Goal: Transaction & Acquisition: Download file/media

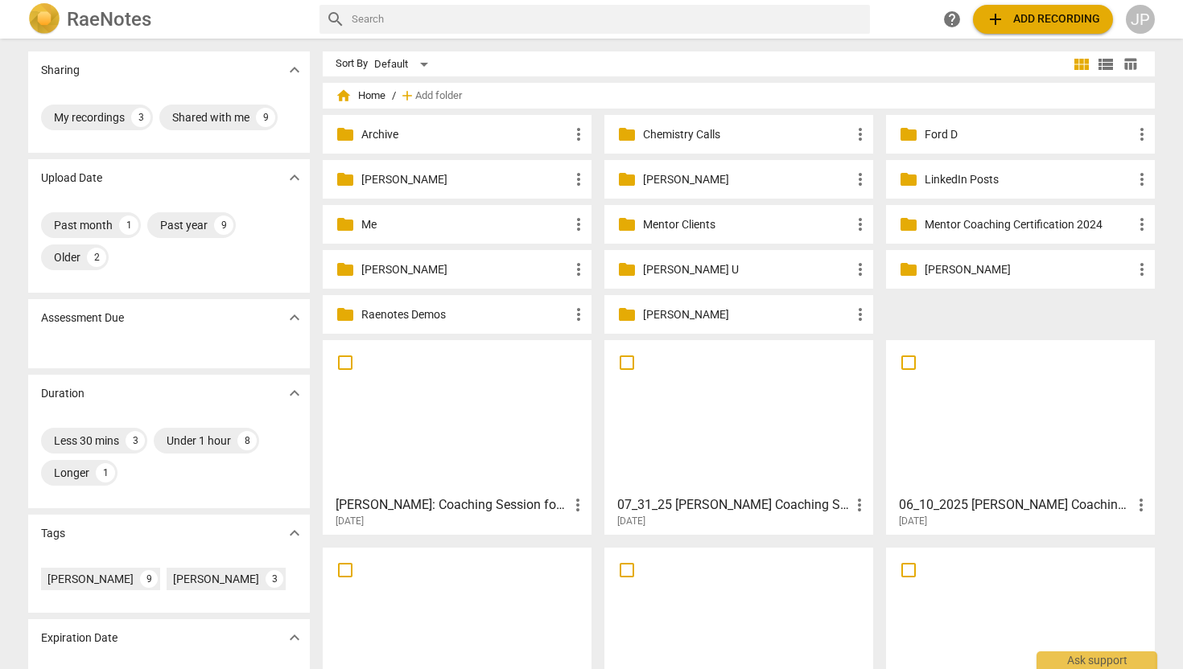
click at [668, 311] on p "[PERSON_NAME]" at bounding box center [747, 315] width 208 height 17
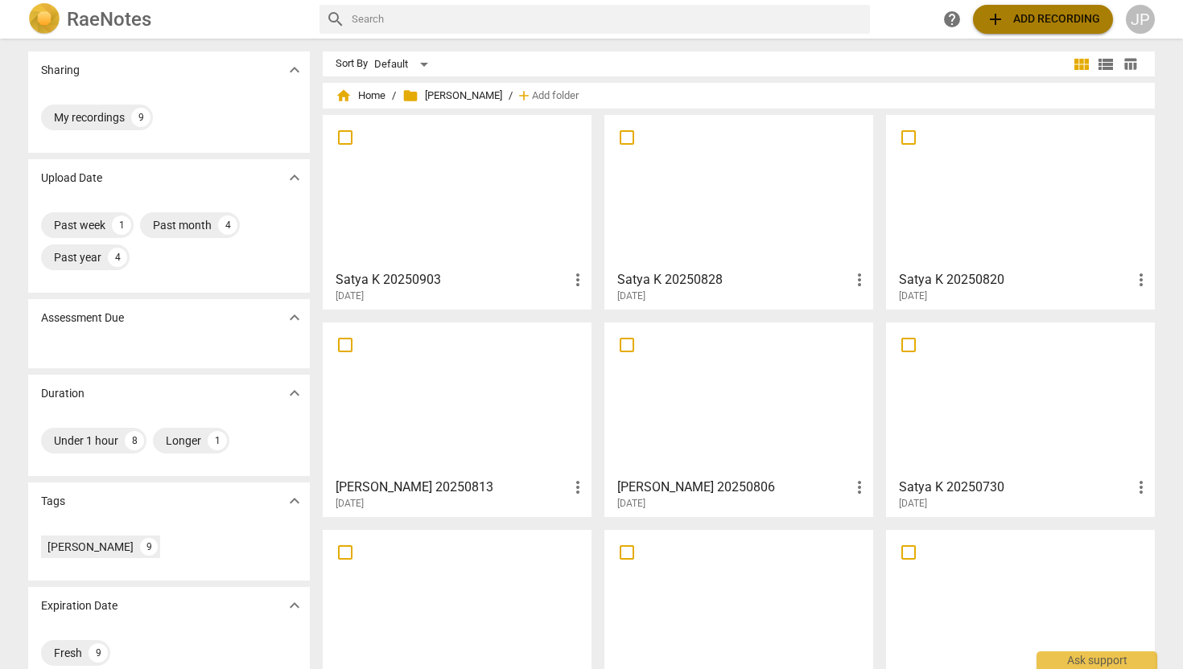
click at [1030, 19] on span "add Add recording" at bounding box center [1043, 19] width 114 height 19
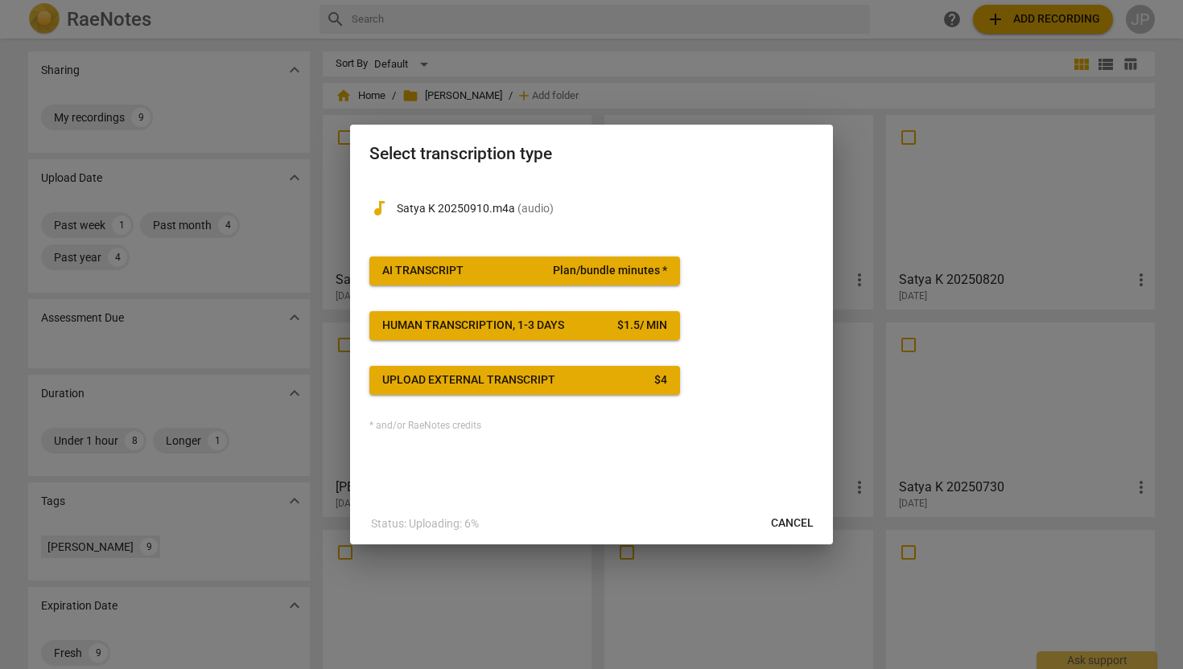
click at [465, 276] on span "AI Transcript Plan/bundle minutes *" at bounding box center [524, 271] width 285 height 16
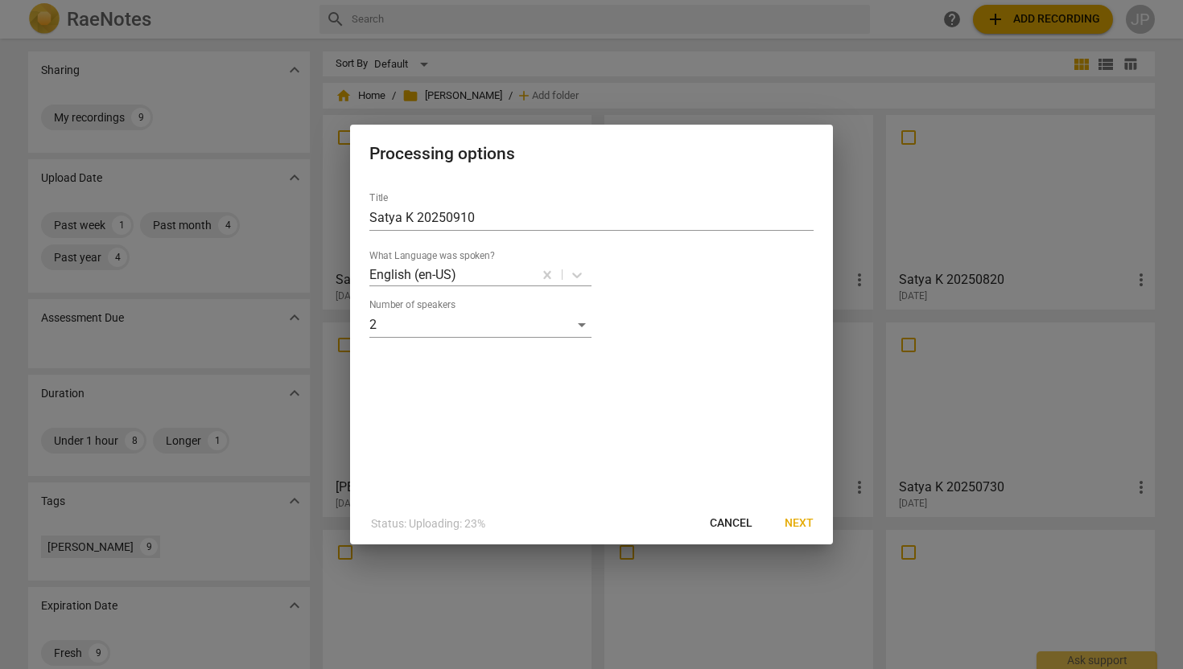
click at [803, 523] on span "Next" at bounding box center [798, 524] width 29 height 16
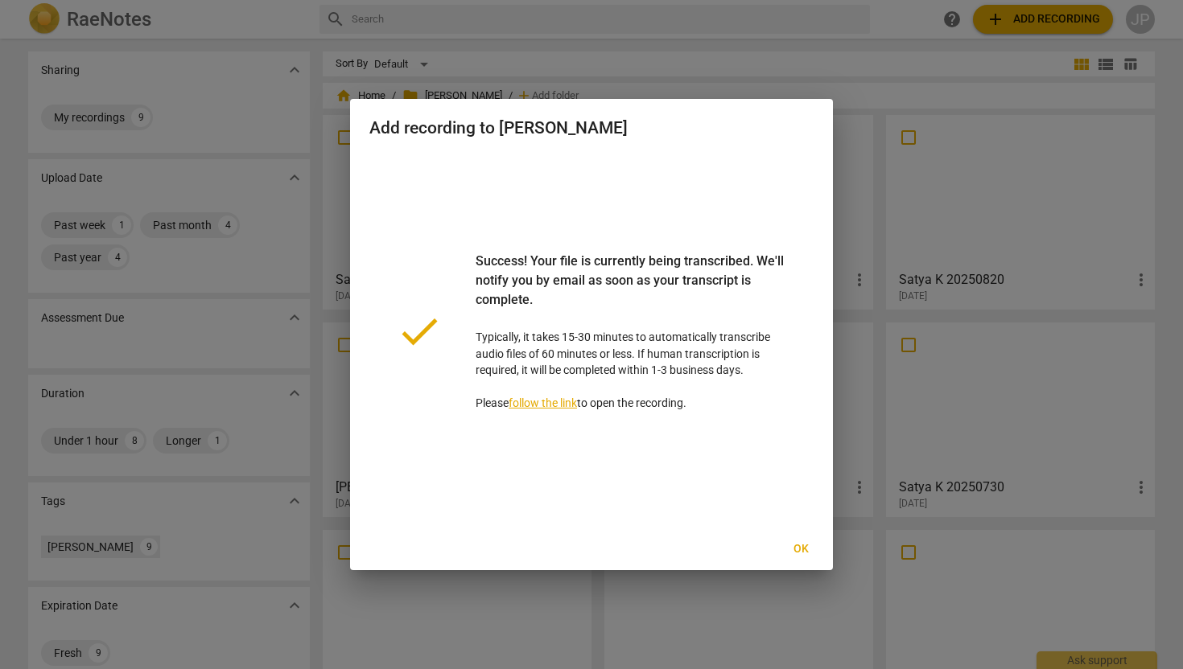
click at [806, 557] on span "Ok" at bounding box center [801, 549] width 26 height 16
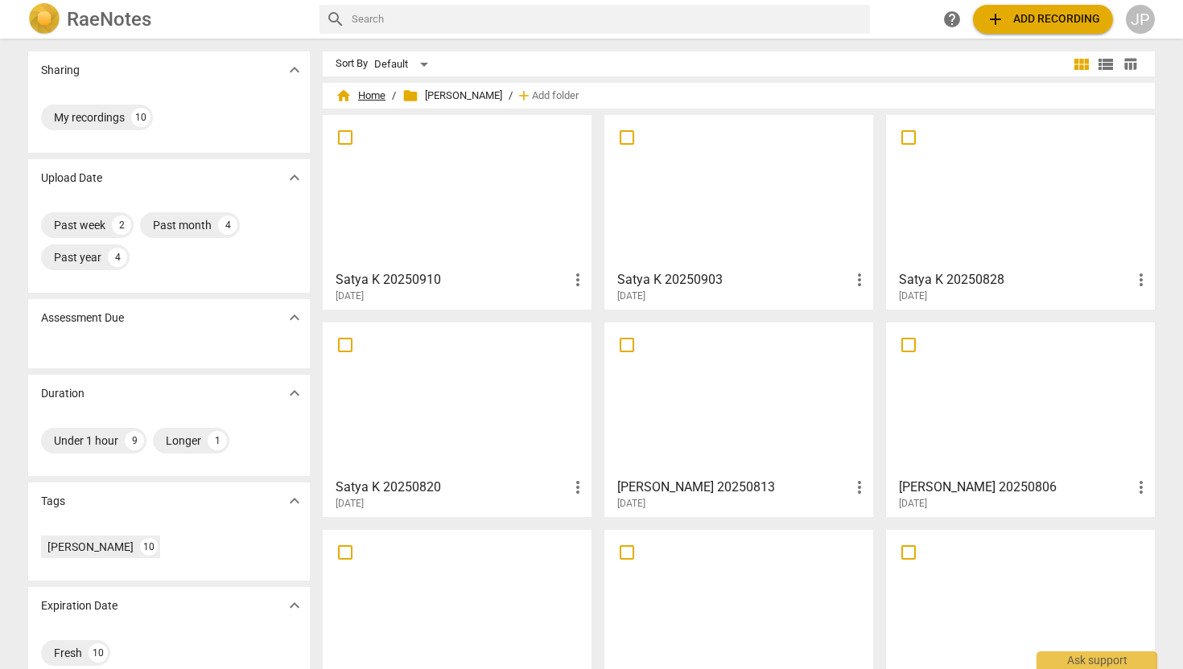
click at [367, 90] on span "home Home" at bounding box center [360, 96] width 50 height 16
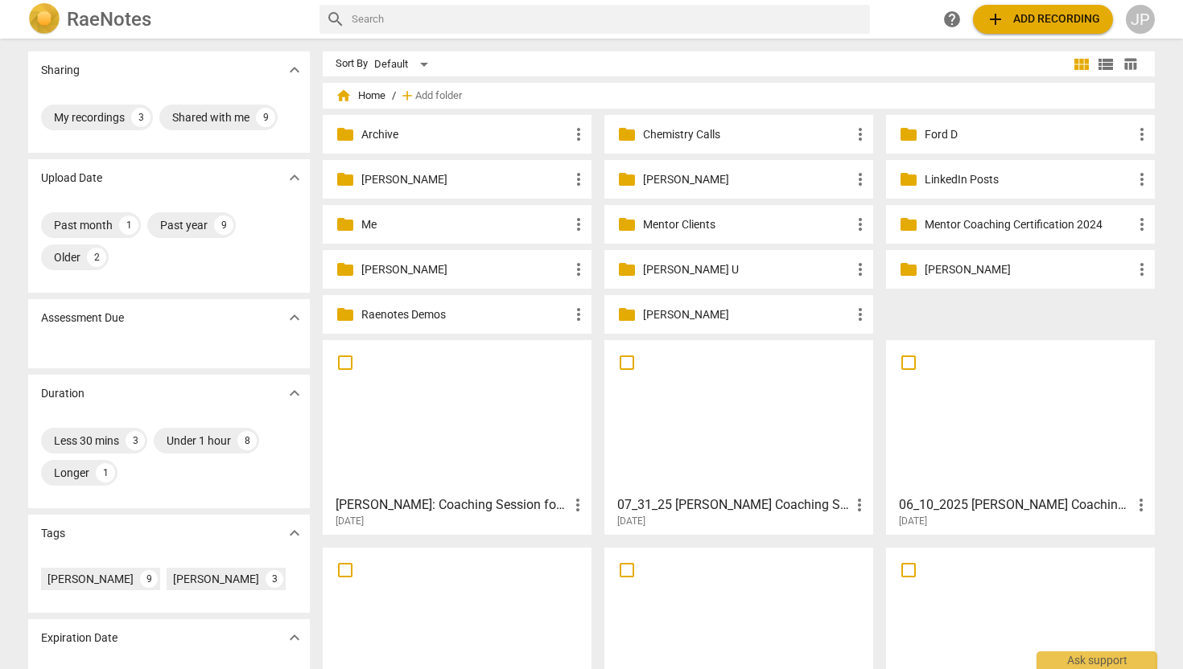
click at [947, 269] on p "[PERSON_NAME]" at bounding box center [1028, 269] width 208 height 17
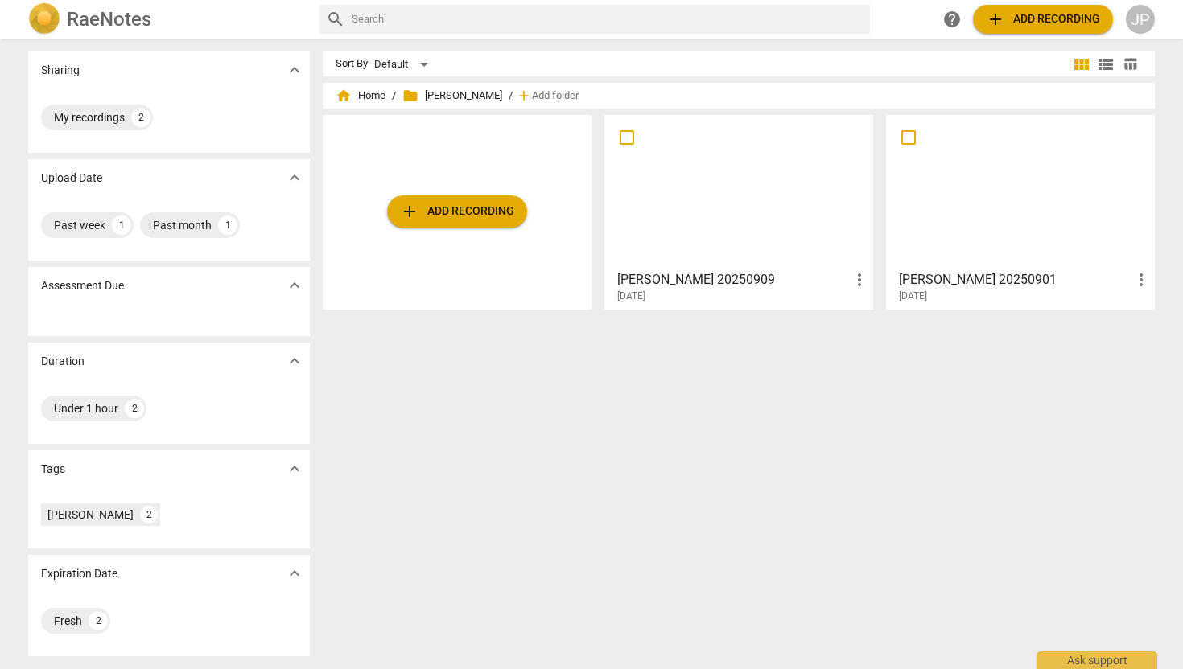
click at [704, 216] on div at bounding box center [738, 192] width 257 height 142
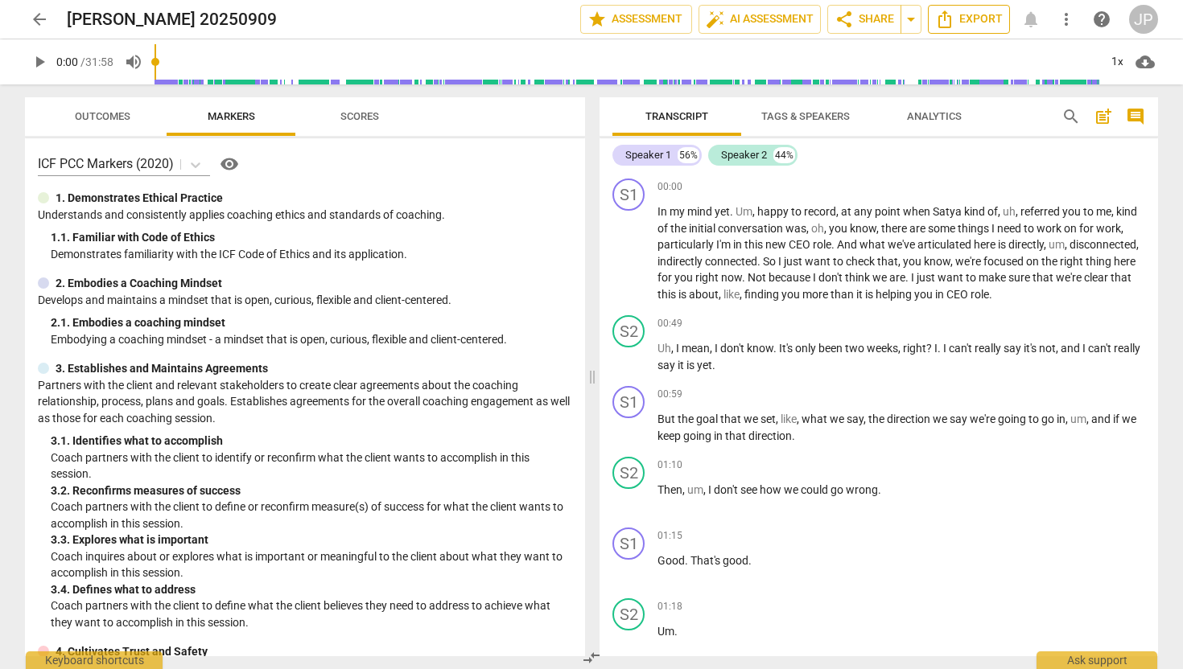
click at [955, 25] on span "Export" at bounding box center [969, 19] width 68 height 19
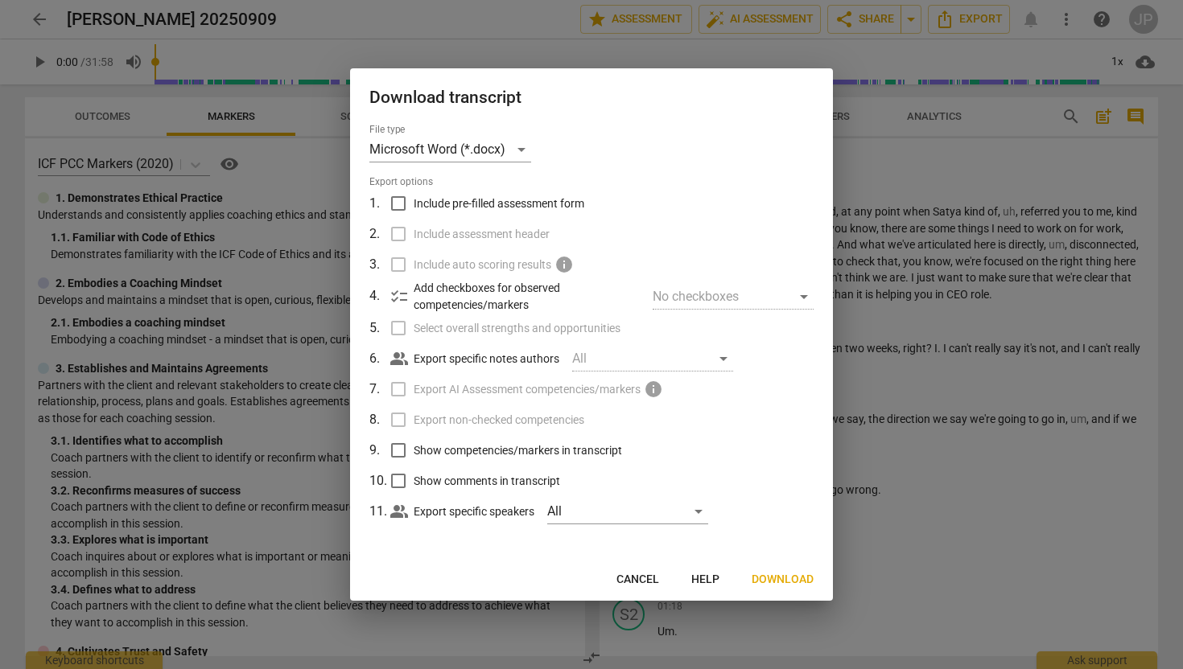
click at [784, 574] on span "Download" at bounding box center [782, 580] width 62 height 16
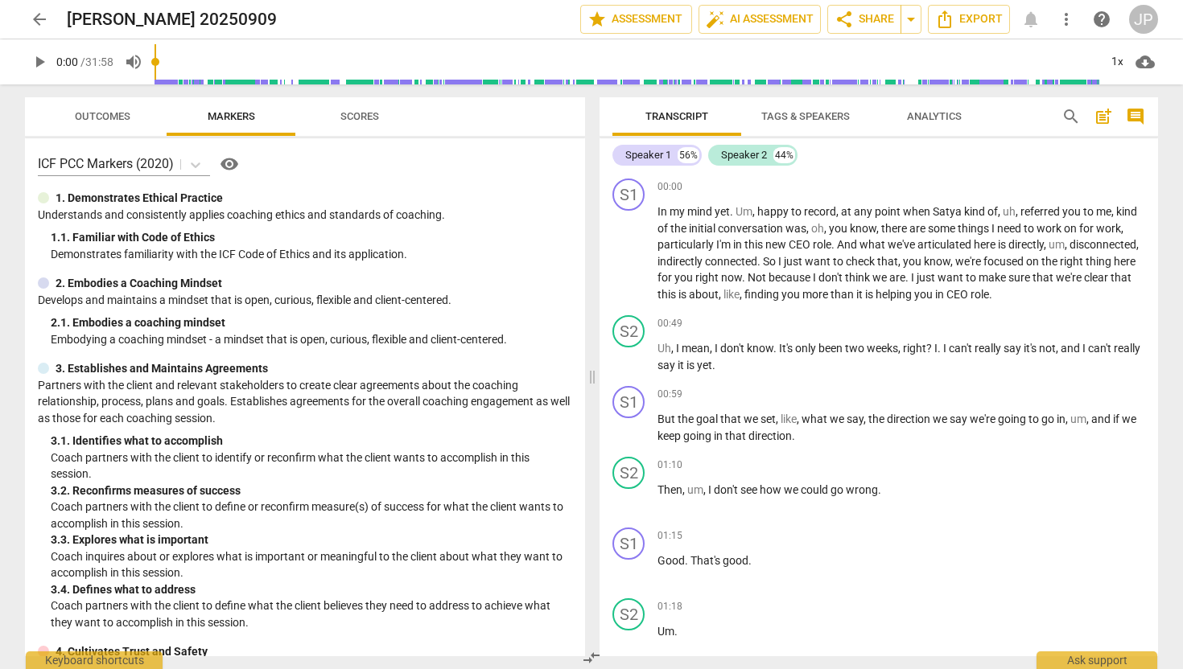
click at [43, 16] on span "arrow_back" at bounding box center [39, 19] width 19 height 19
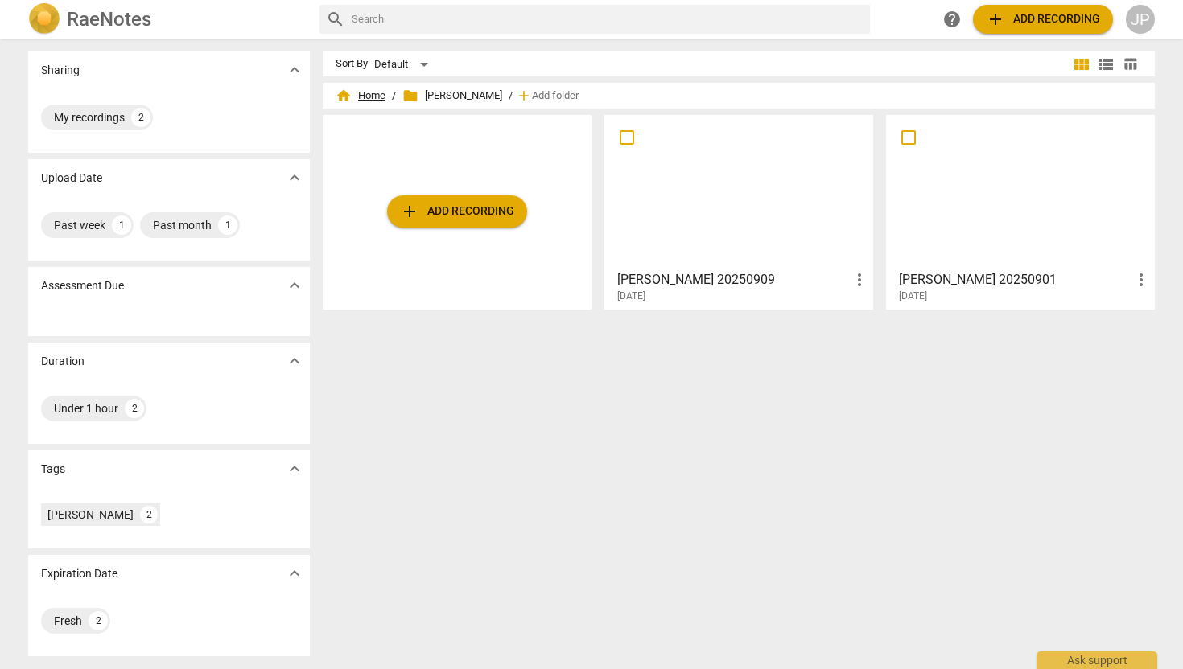
click at [376, 97] on span "home Home" at bounding box center [360, 96] width 50 height 16
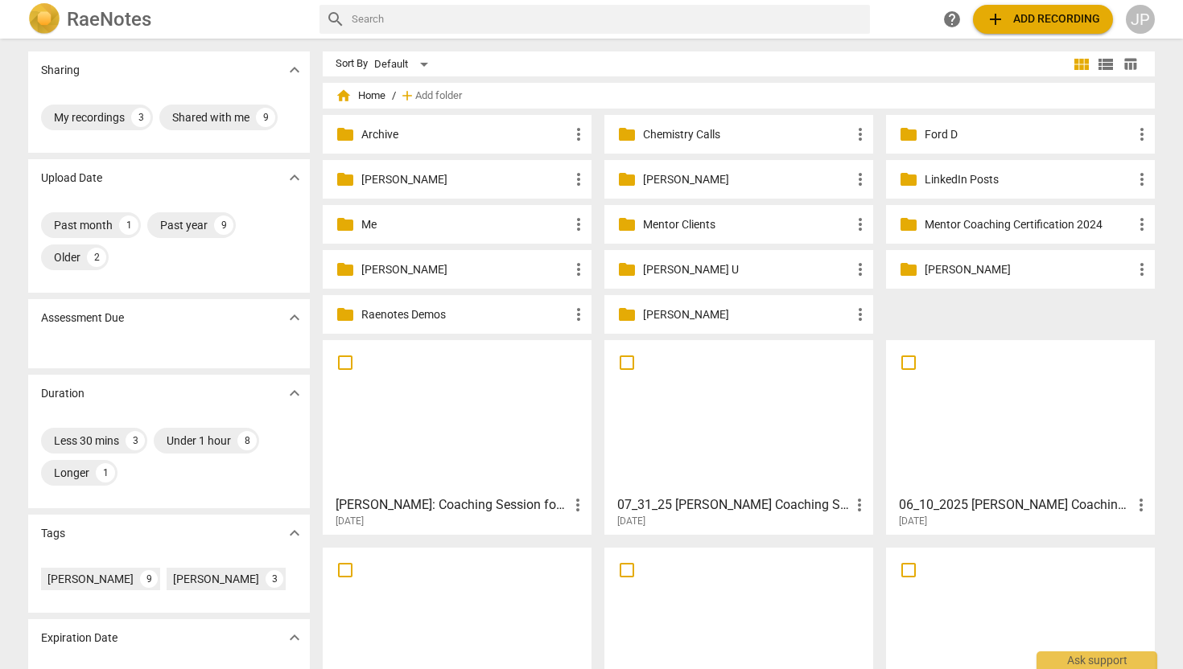
click at [667, 308] on p "[PERSON_NAME]" at bounding box center [747, 315] width 208 height 17
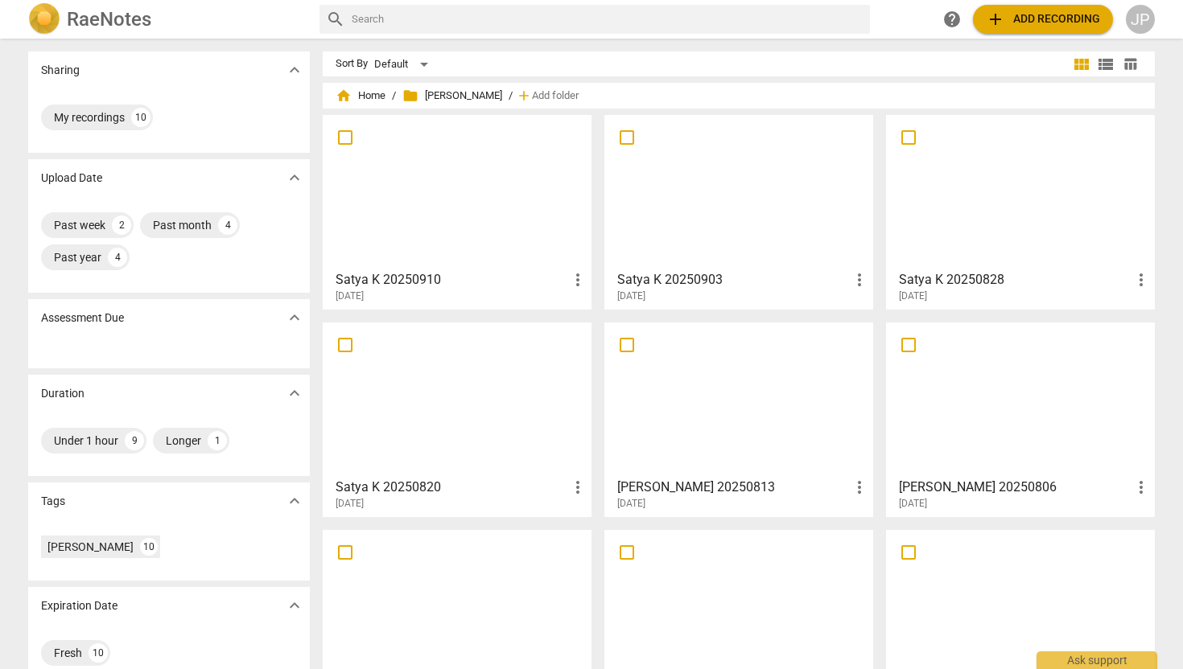
click at [442, 208] on div at bounding box center [456, 192] width 257 height 142
